Goal: Information Seeking & Learning: Learn about a topic

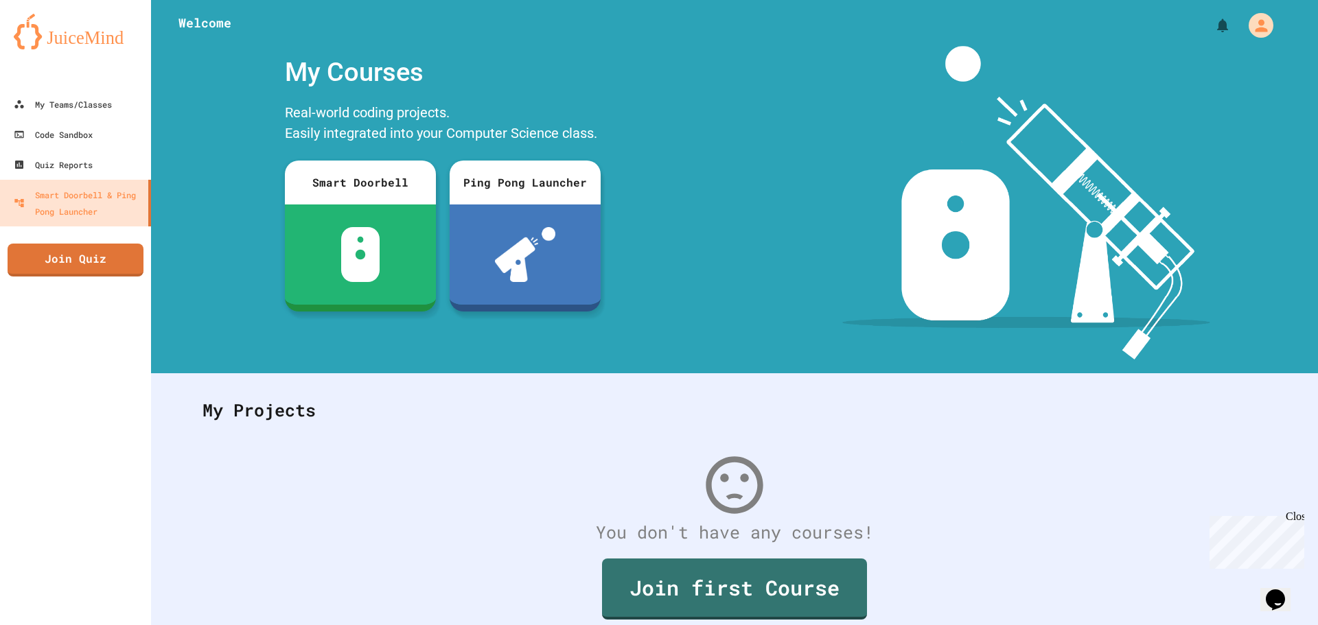
click at [670, 423] on div "My Projects" at bounding box center [734, 411] width 1091 height 54
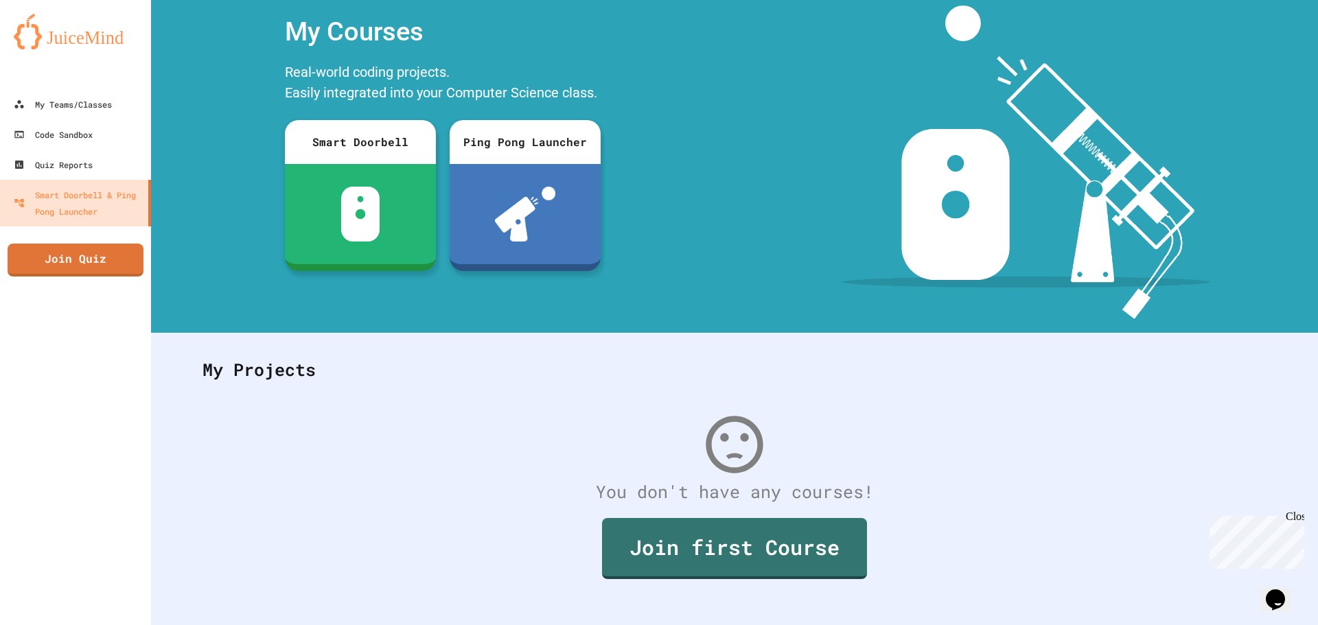
scroll to position [63, 0]
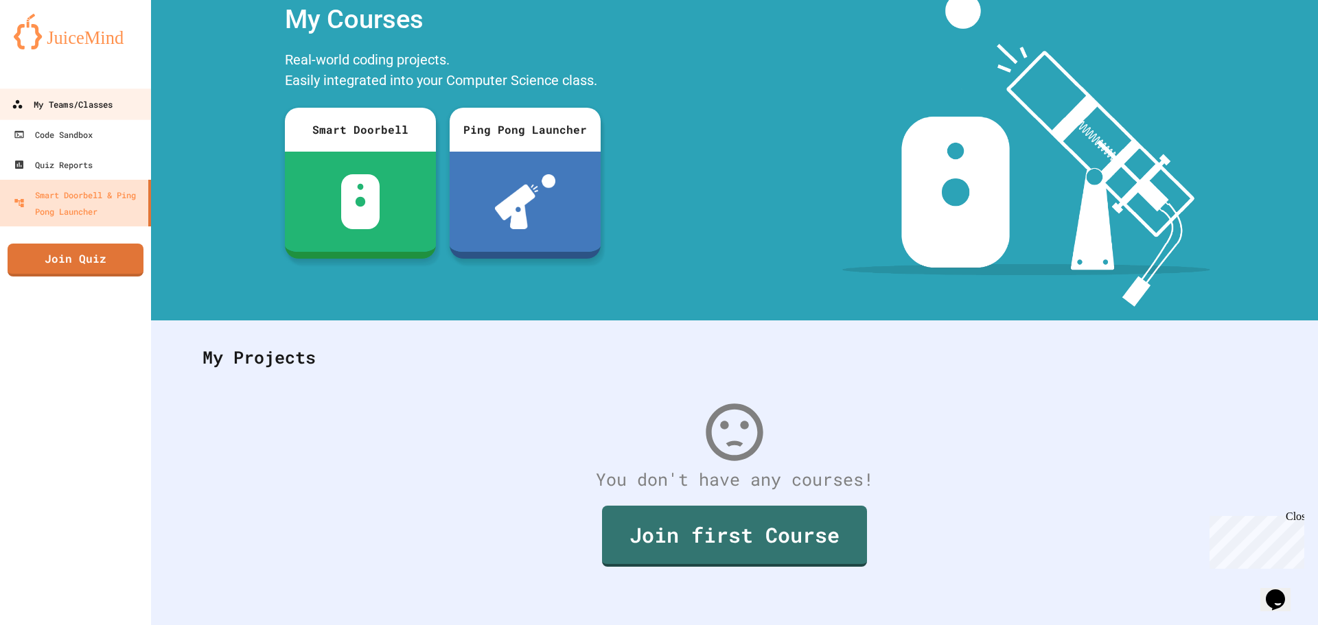
click at [58, 102] on div "My Teams/Classes" at bounding box center [62, 104] width 101 height 17
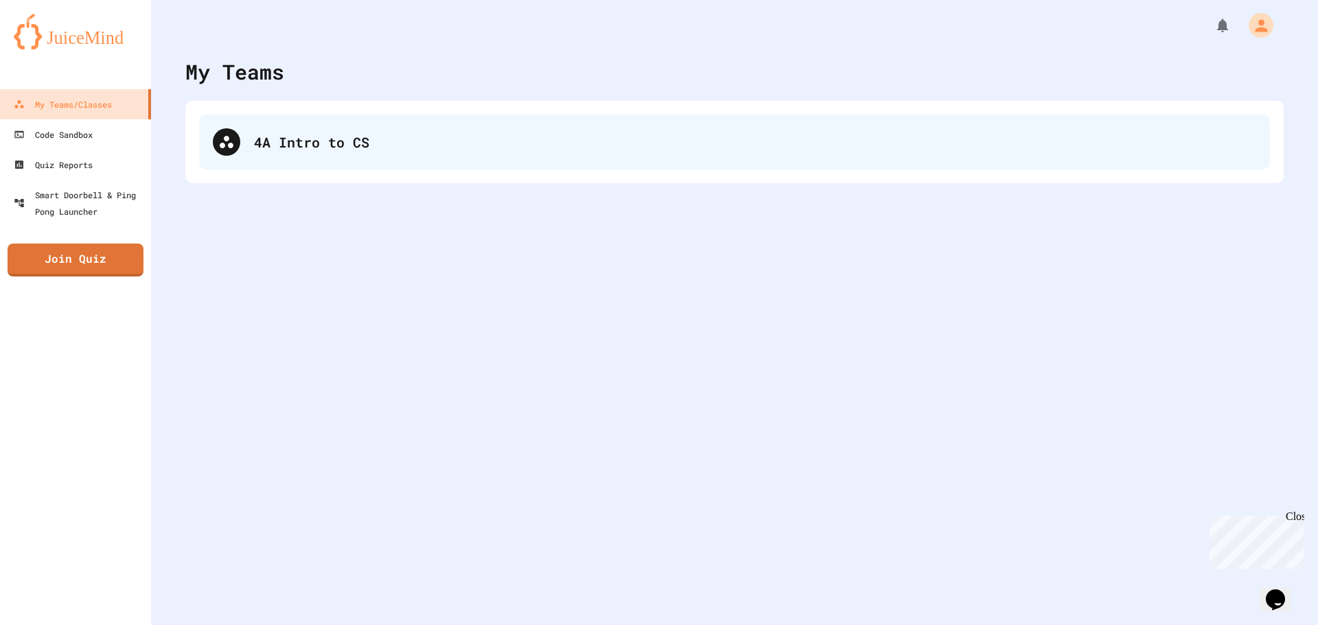
click at [422, 154] on div "4A Intro to CS" at bounding box center [734, 142] width 1071 height 55
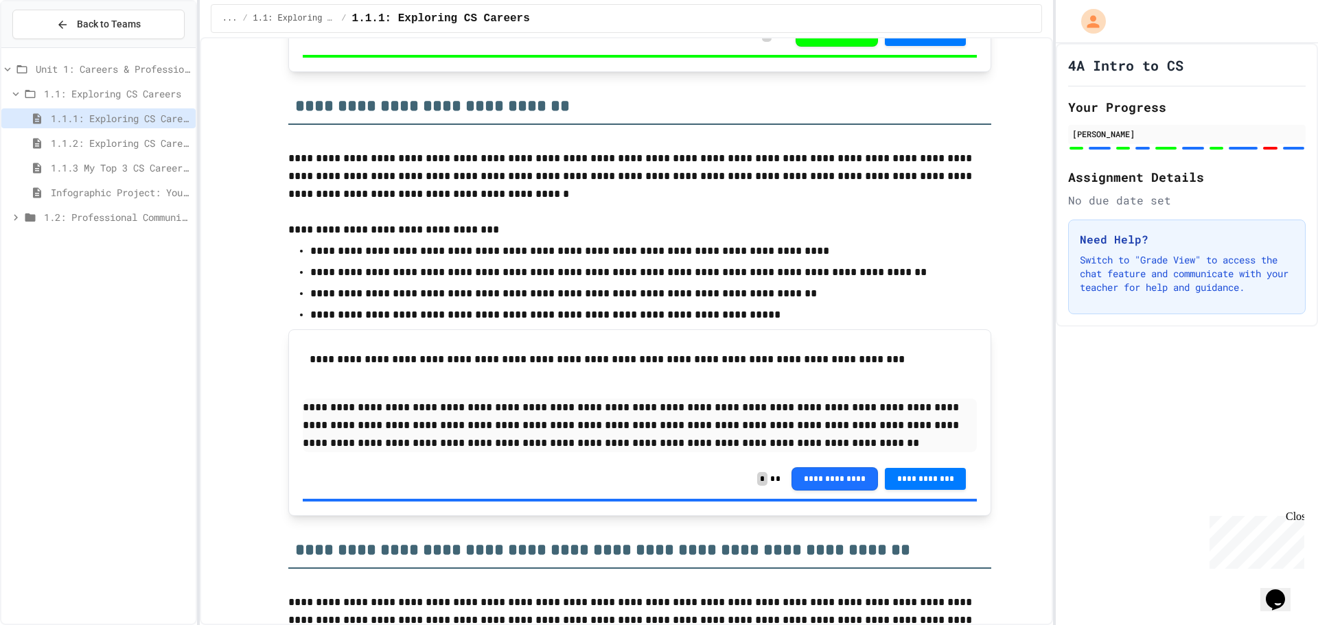
scroll to position [1510, 0]
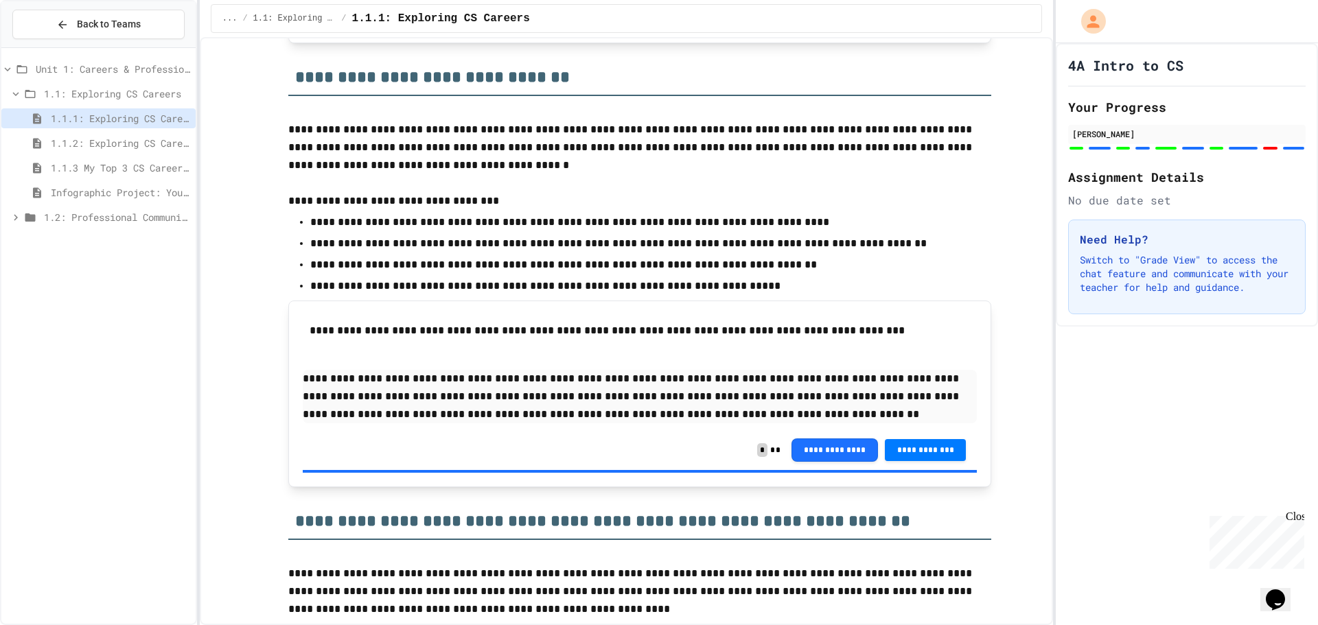
click at [111, 154] on div "1.1.2: Exploring CS Careers - Review" at bounding box center [98, 145] width 194 height 25
click at [115, 172] on span "1.1.3 My Top 3 CS Careers!" at bounding box center [120, 168] width 139 height 14
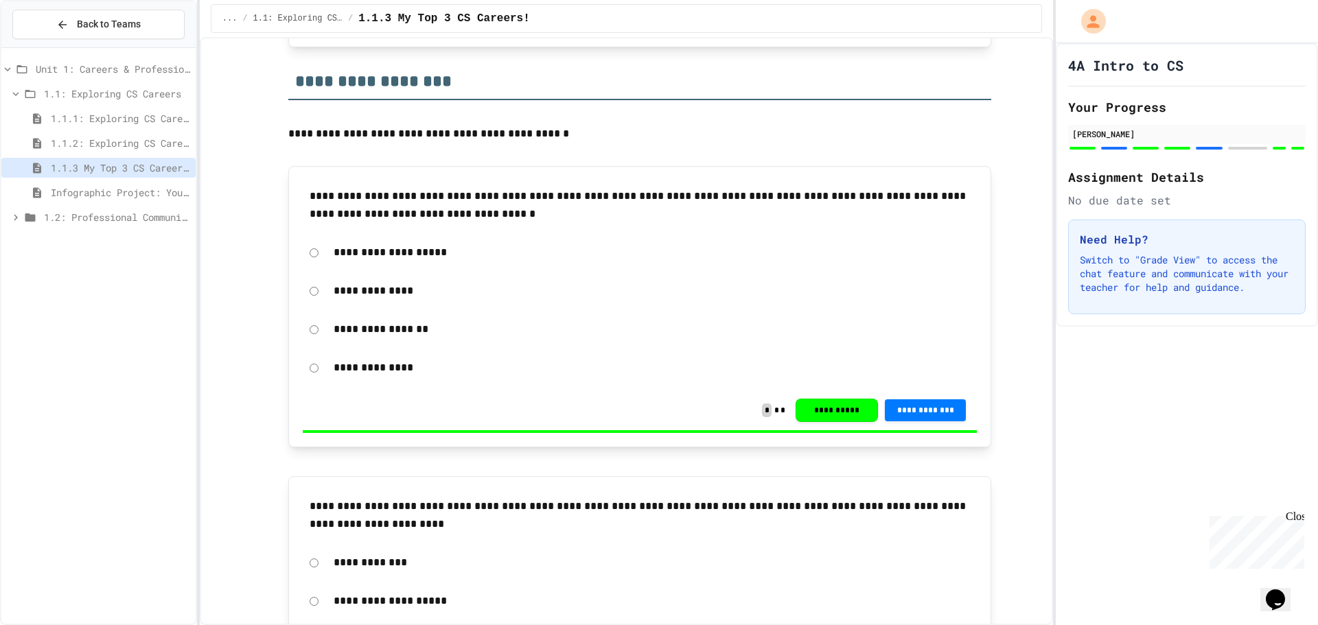
scroll to position [1853, 0]
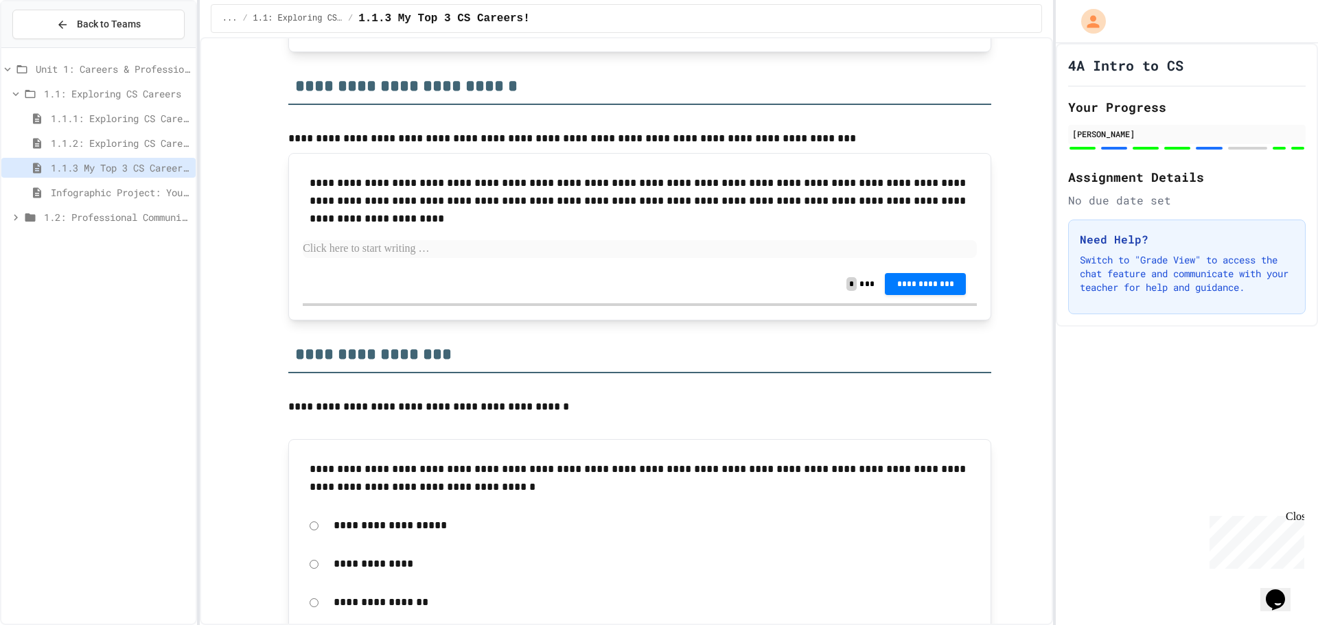
click at [446, 237] on div "**********" at bounding box center [640, 215] width 674 height 97
click at [390, 245] on p at bounding box center [640, 249] width 674 height 18
click at [373, 240] on div "**********" at bounding box center [640, 215] width 674 height 97
click at [373, 242] on p at bounding box center [640, 249] width 674 height 18
click at [382, 253] on p at bounding box center [640, 249] width 674 height 18
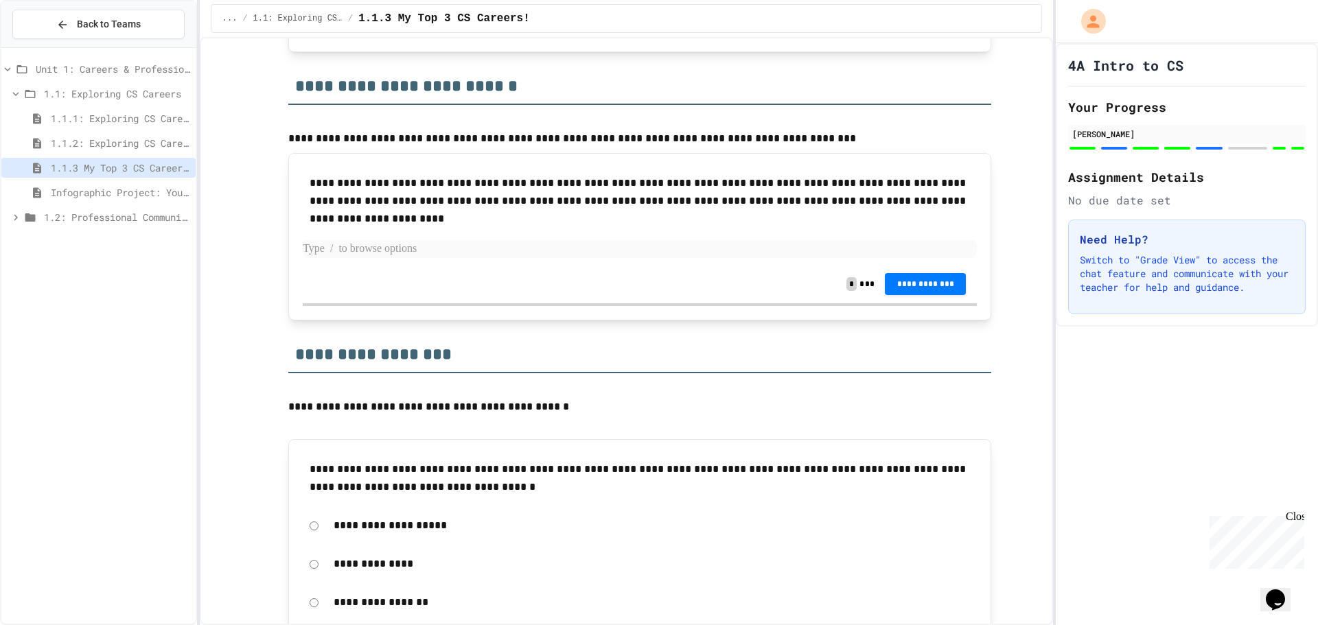
click at [385, 249] on p at bounding box center [640, 249] width 674 height 18
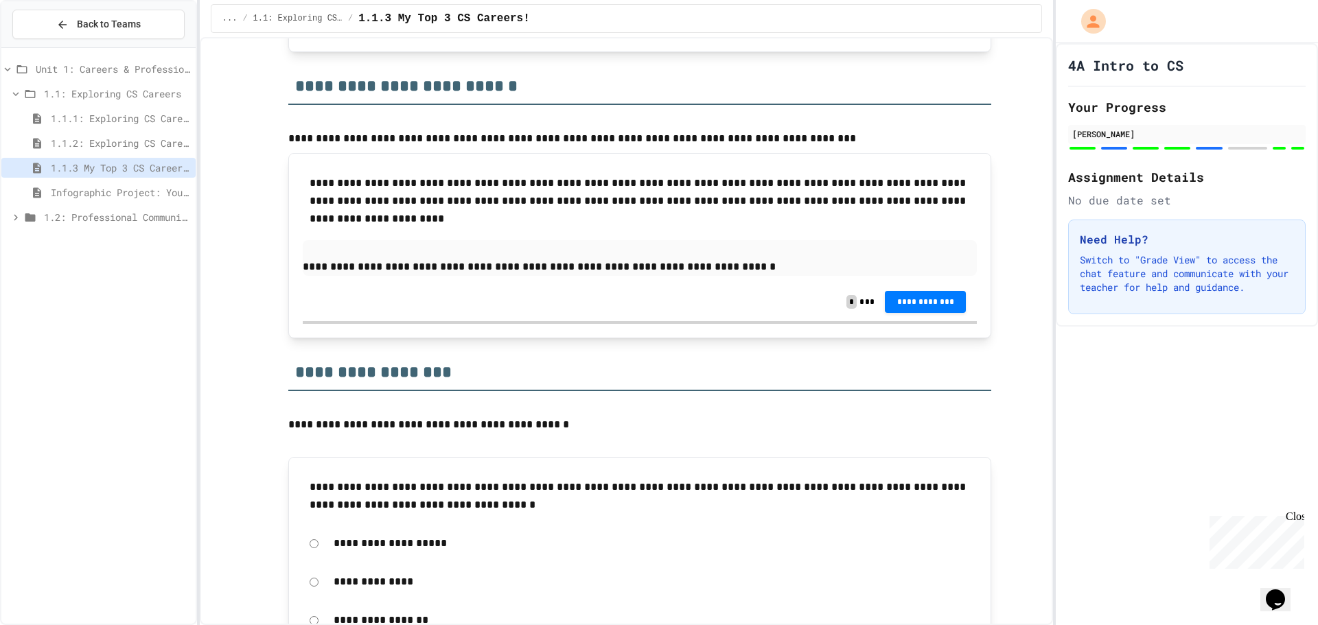
click at [750, 256] on p at bounding box center [640, 249] width 674 height 18
click at [749, 269] on p "**********" at bounding box center [640, 267] width 674 height 18
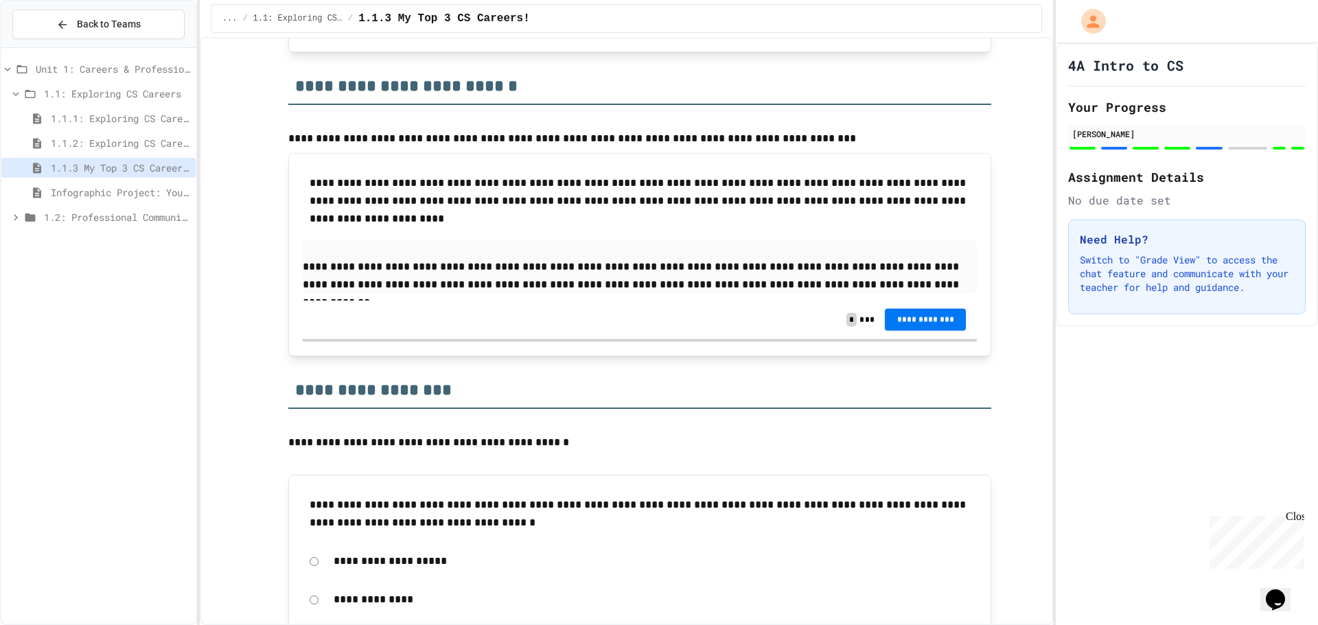
click at [925, 316] on span "**********" at bounding box center [925, 319] width 59 height 11
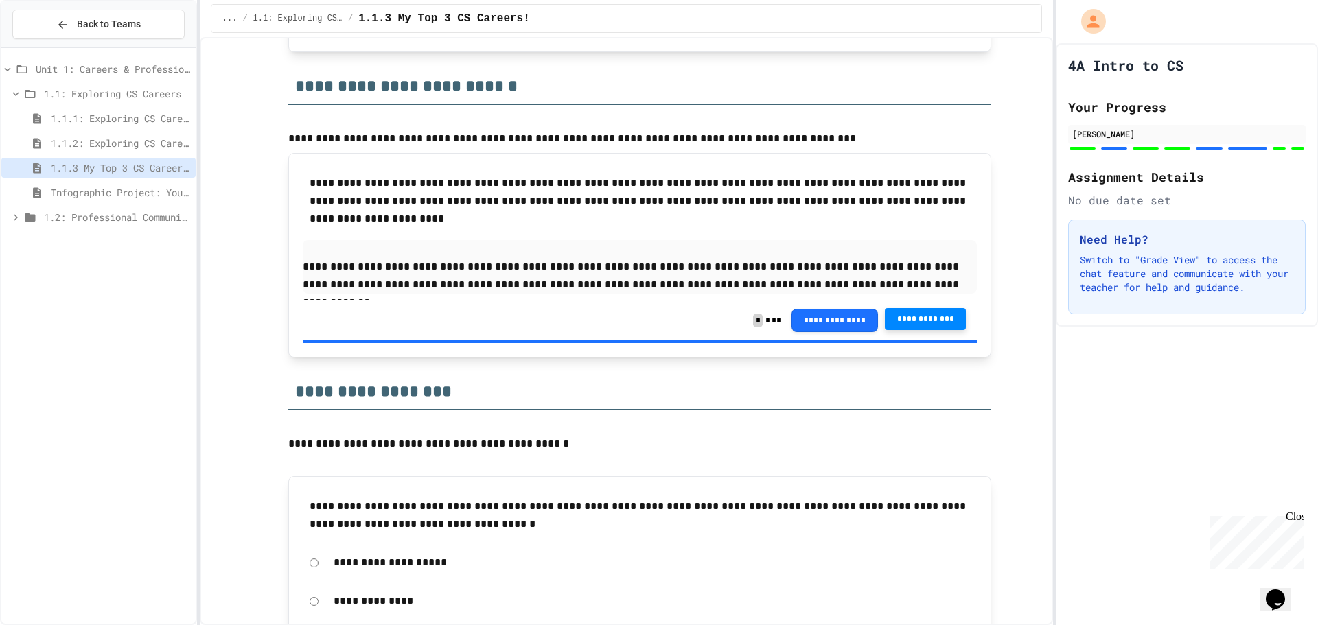
click at [155, 183] on div "Infographic Project: Your favorite CS" at bounding box center [98, 193] width 194 height 20
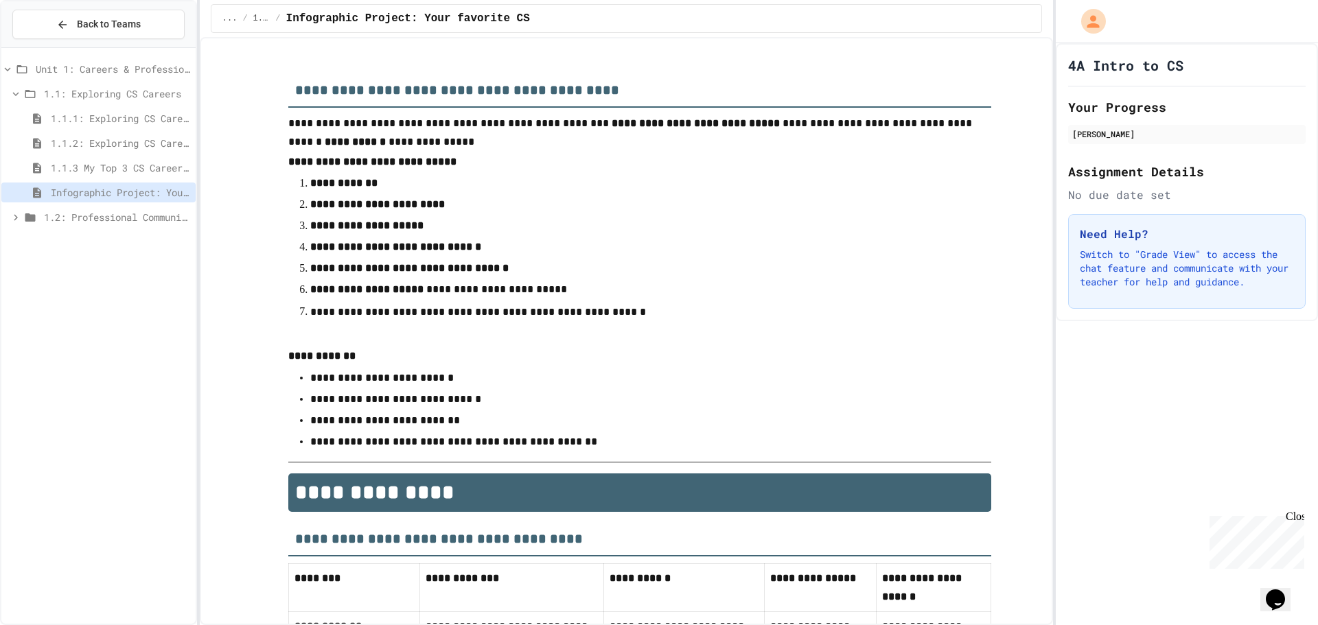
click at [59, 170] on span "1.1.3 My Top 3 CS Careers!" at bounding box center [120, 168] width 139 height 14
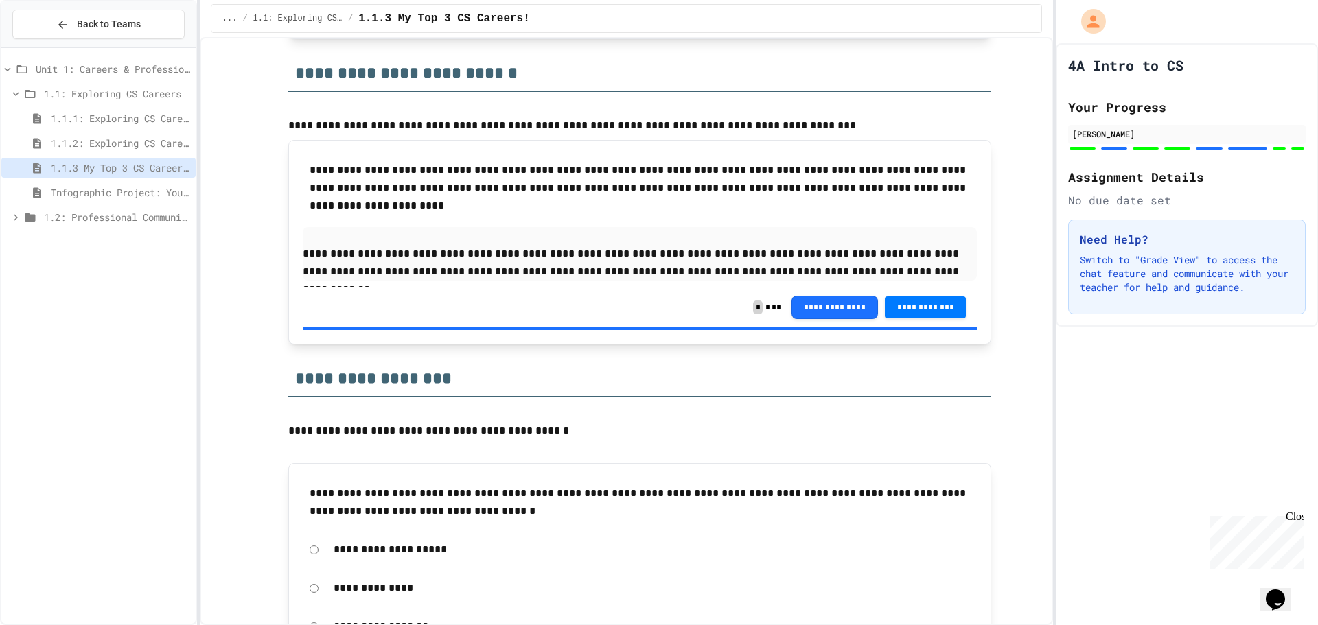
scroll to position [1850, 0]
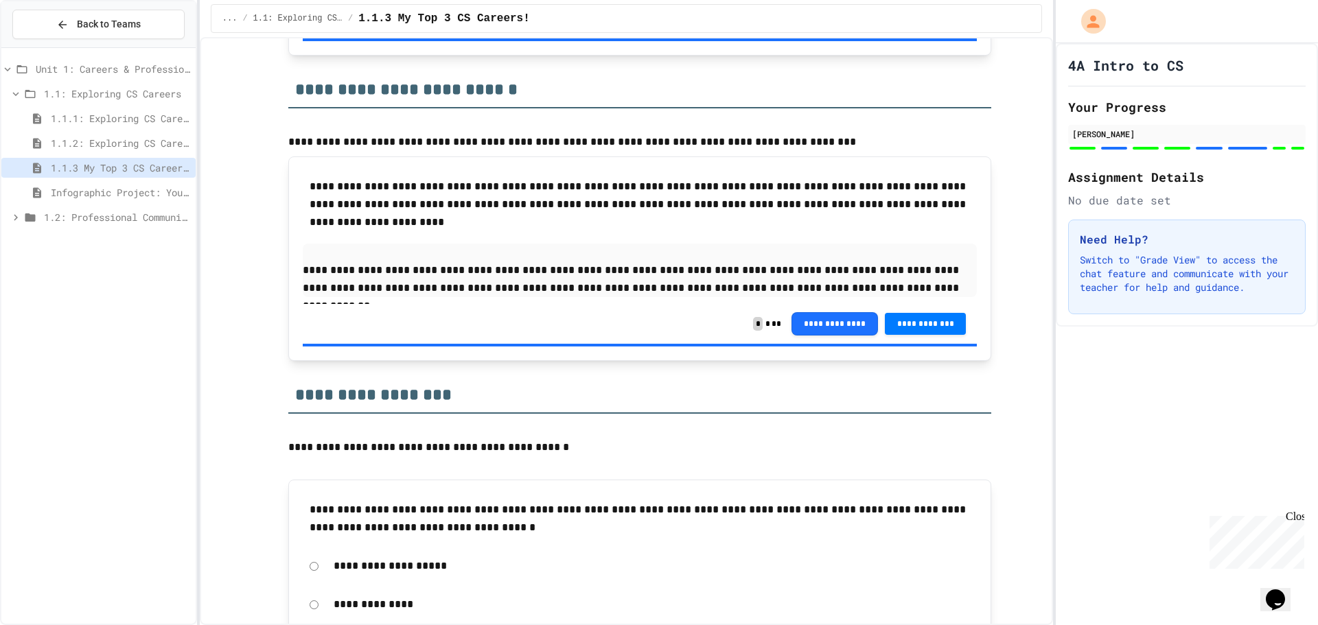
click at [73, 192] on span "Infographic Project: Your favorite CS" at bounding box center [120, 192] width 139 height 14
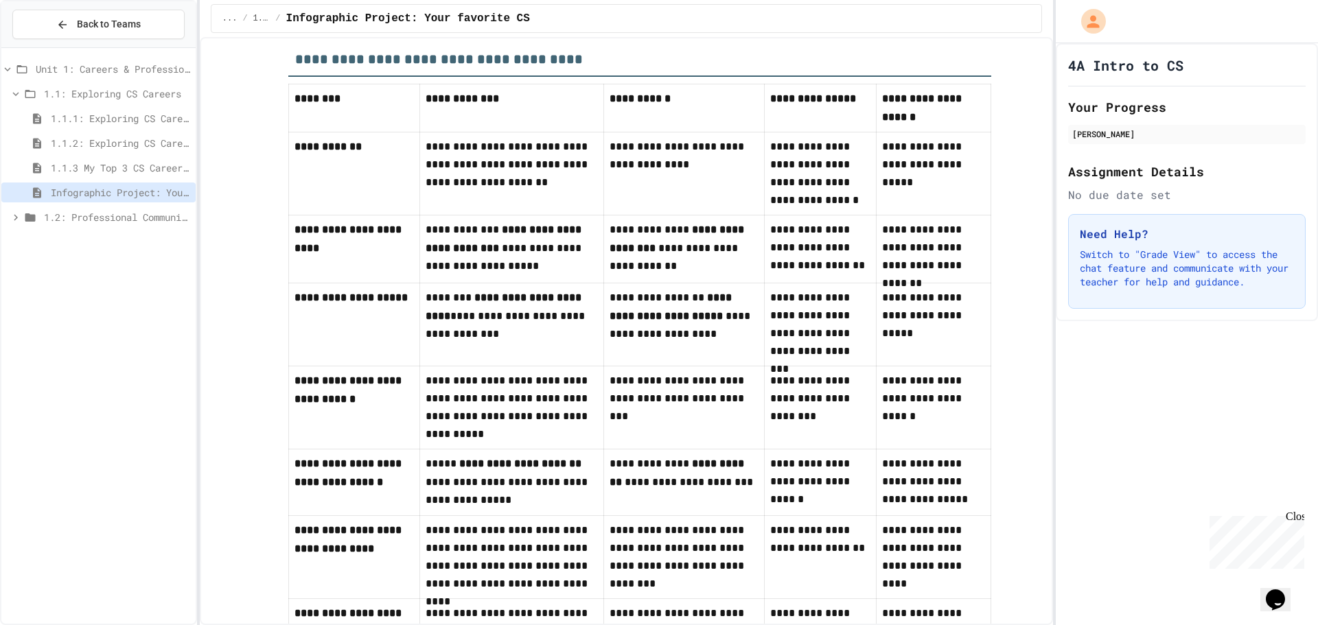
scroll to position [481, 0]
